Goal: Check status: Check status

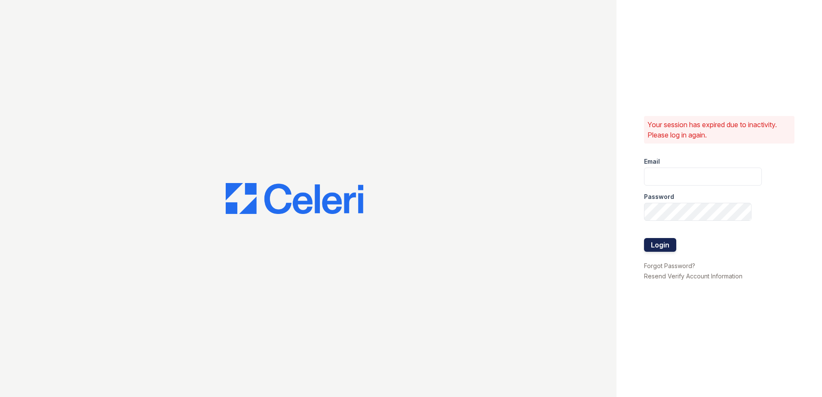
type input "[EMAIL_ADDRESS][DOMAIN_NAME]"
click at [665, 245] on button "Login" at bounding box center [660, 245] width 32 height 14
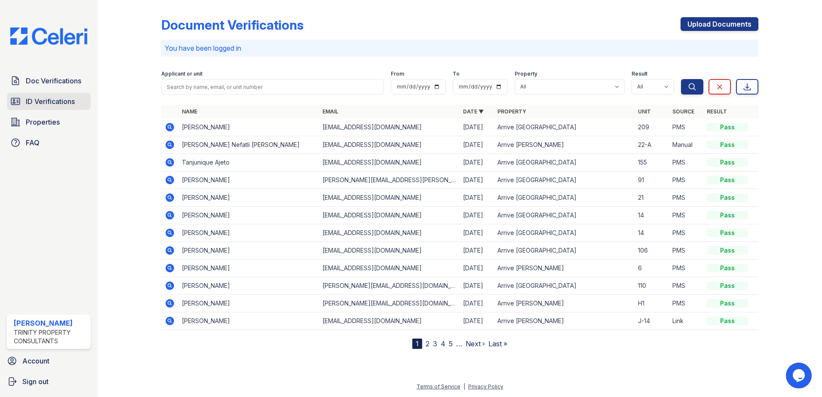
click at [48, 101] on span "ID Verifications" at bounding box center [50, 101] width 49 height 10
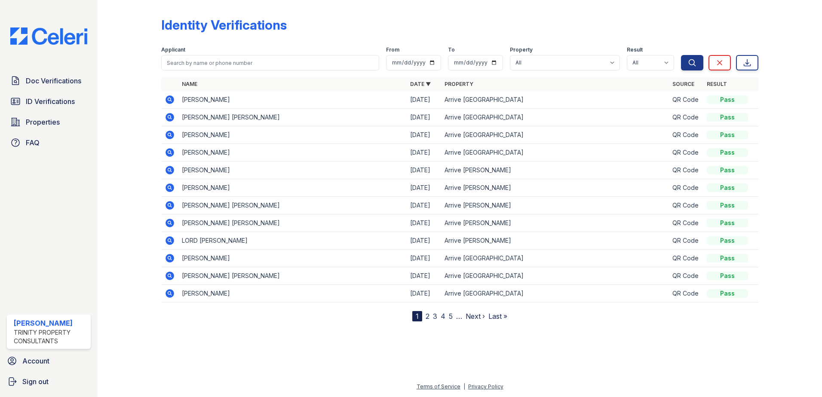
click at [171, 101] on icon at bounding box center [170, 99] width 9 height 9
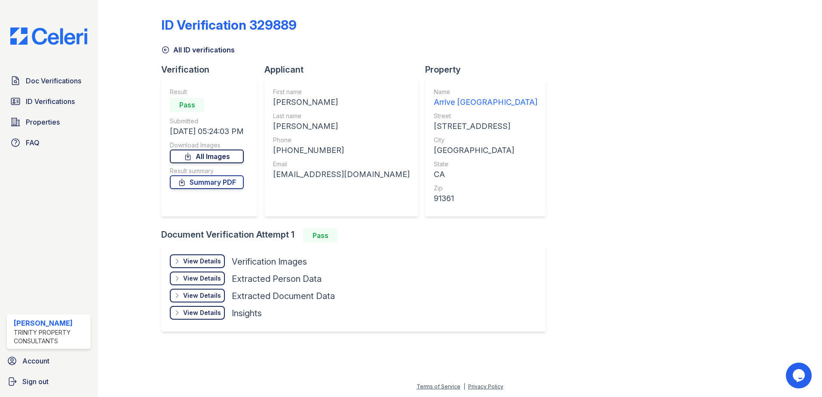
click at [212, 159] on link "All Images" at bounding box center [207, 157] width 74 height 14
click at [198, 181] on link "Summary PDF" at bounding box center [207, 182] width 74 height 14
